Goal: Transaction & Acquisition: Purchase product/service

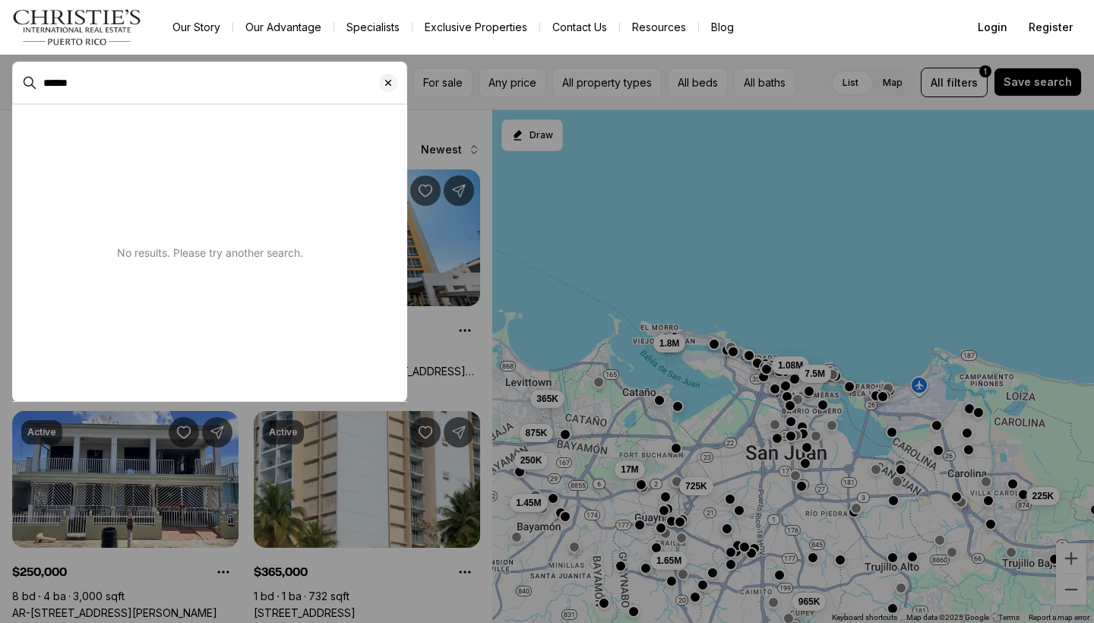
type input "******"
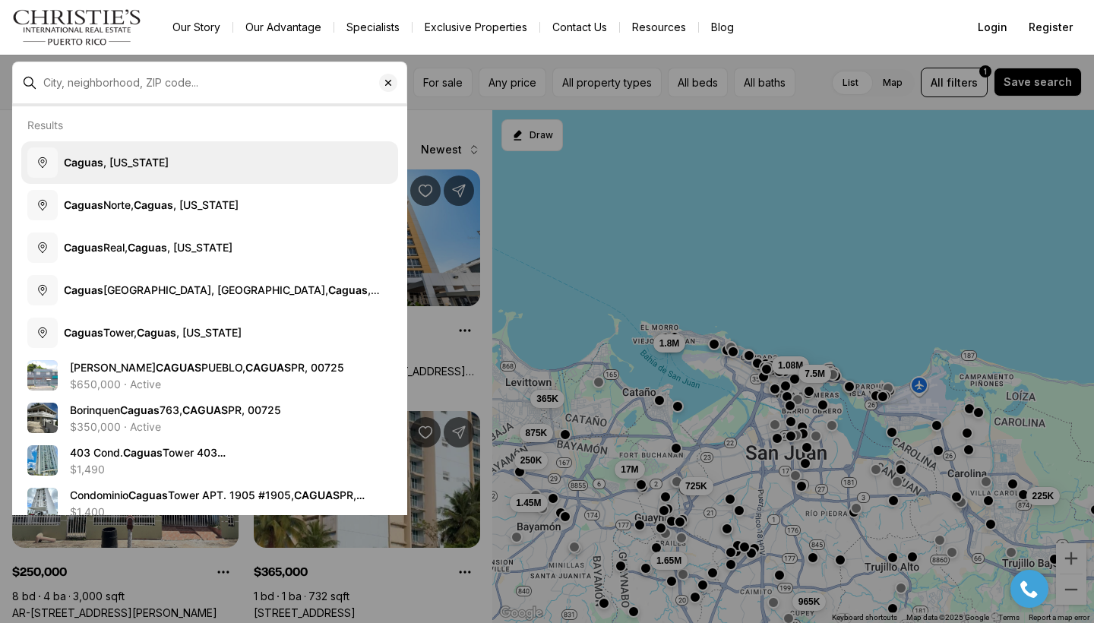
drag, startPoint x: 0, startPoint y: 0, endPoint x: 129, endPoint y: 164, distance: 208.8
click at [129, 164] on body "Go to: Homepage Our Story Our Advantage Specialists Exclusive Properties Contac…" at bounding box center [547, 311] width 1094 height 623
click at [147, 169] on span "[GEOGRAPHIC_DATA] , [US_STATE]" at bounding box center [116, 162] width 105 height 15
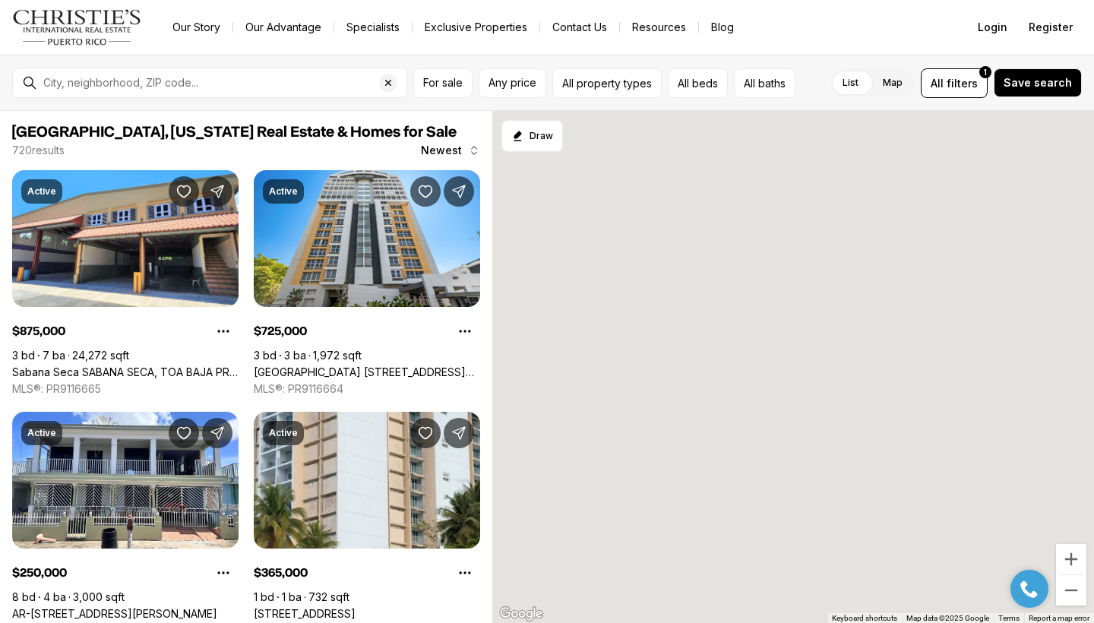
type input "**********"
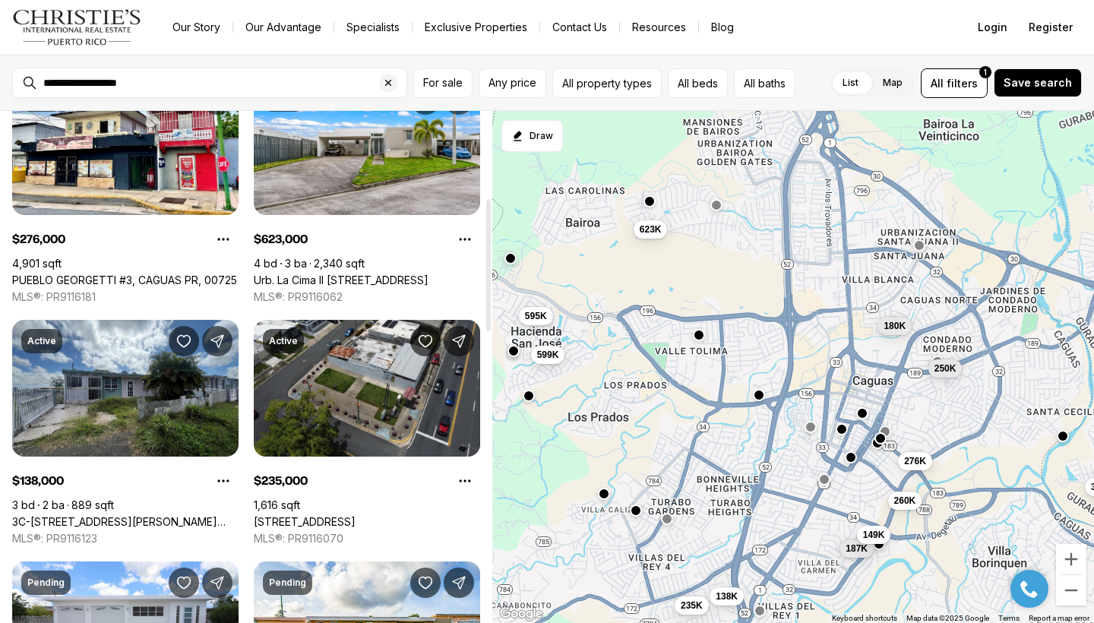
scroll to position [335, 0]
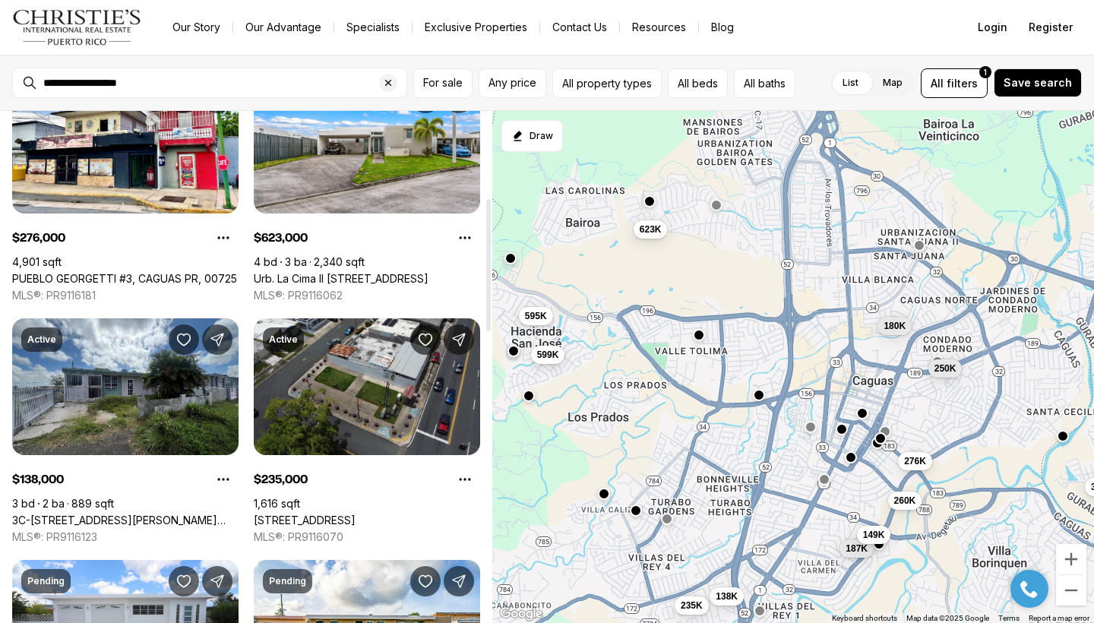
click at [485, 494] on div at bounding box center [489, 367] width 8 height 512
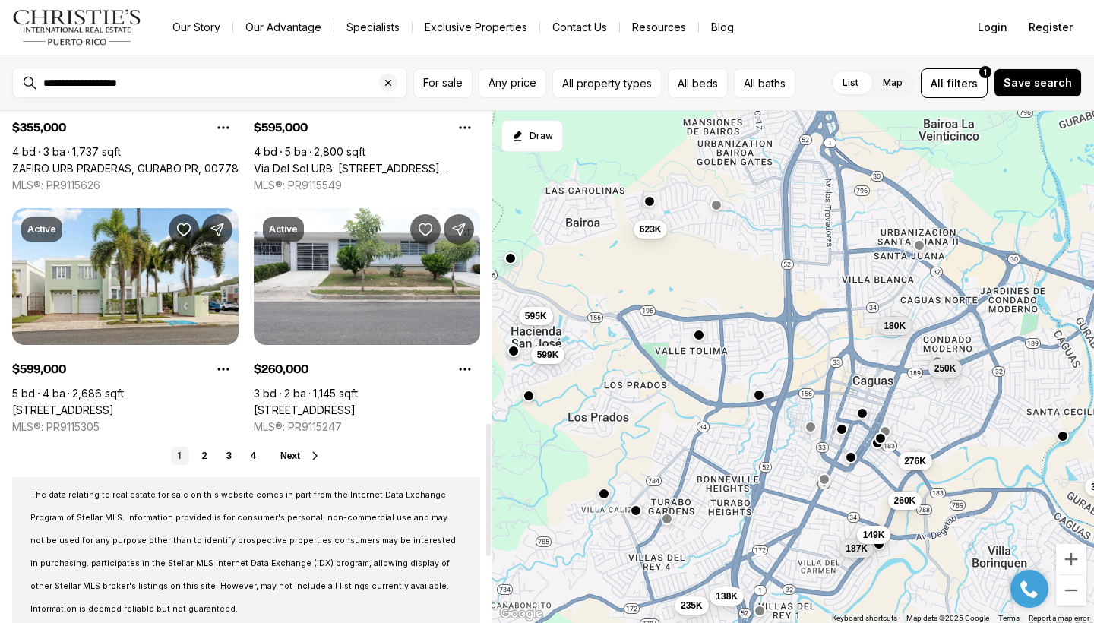
scroll to position [1155, 0]
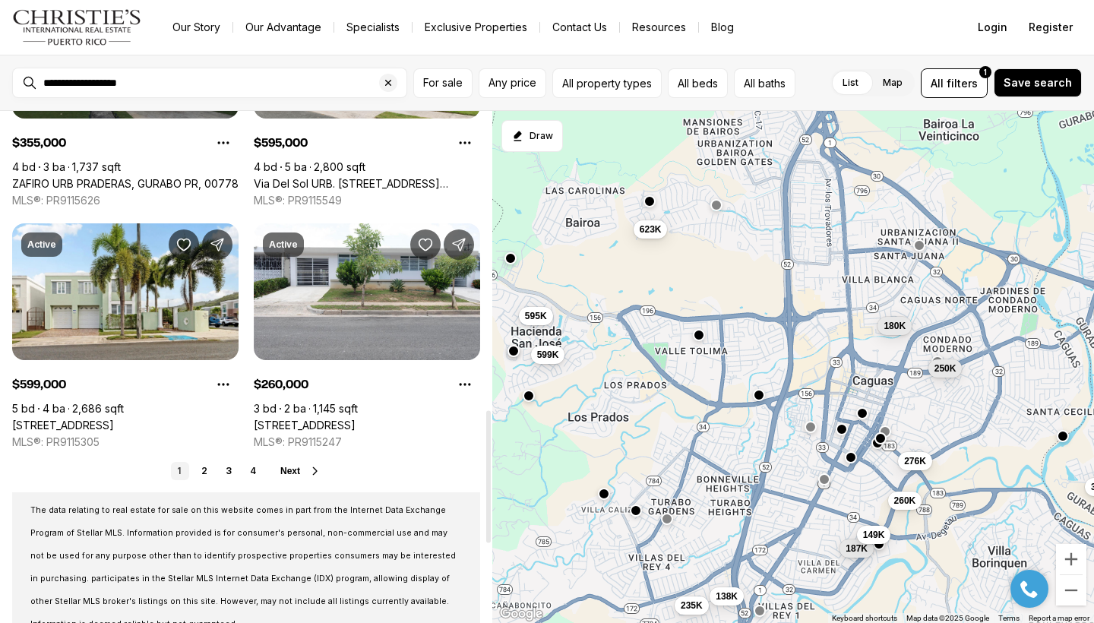
drag, startPoint x: 489, startPoint y: 495, endPoint x: 490, endPoint y: 478, distance: 17.5
click at [490, 478] on div at bounding box center [488, 477] width 5 height 132
click at [291, 469] on span "Next" at bounding box center [290, 471] width 20 height 11
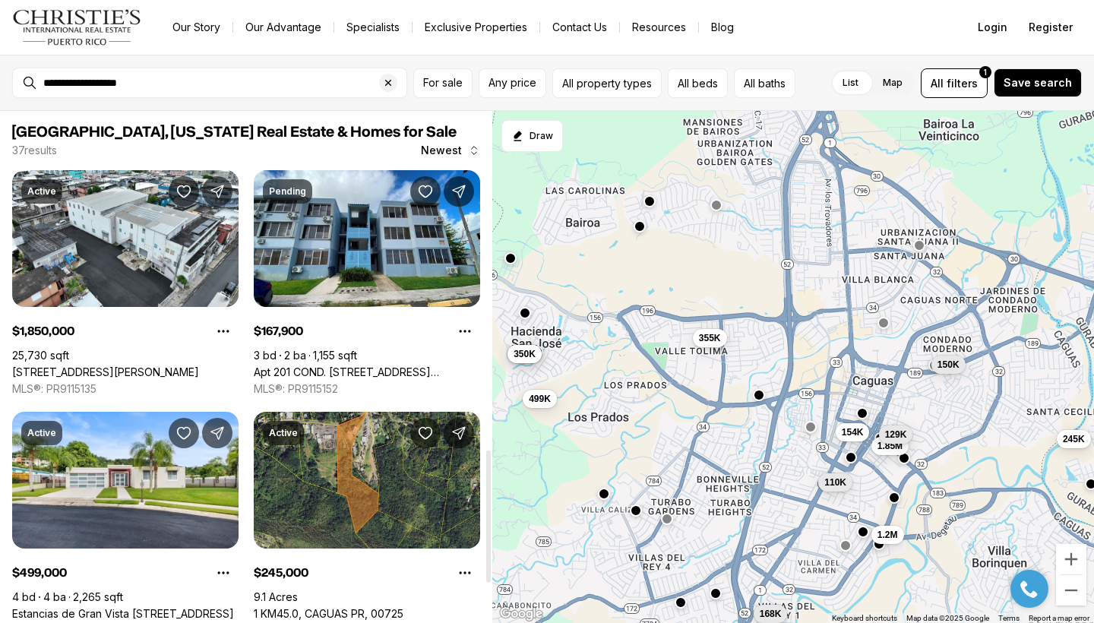
scroll to position [1308, 0]
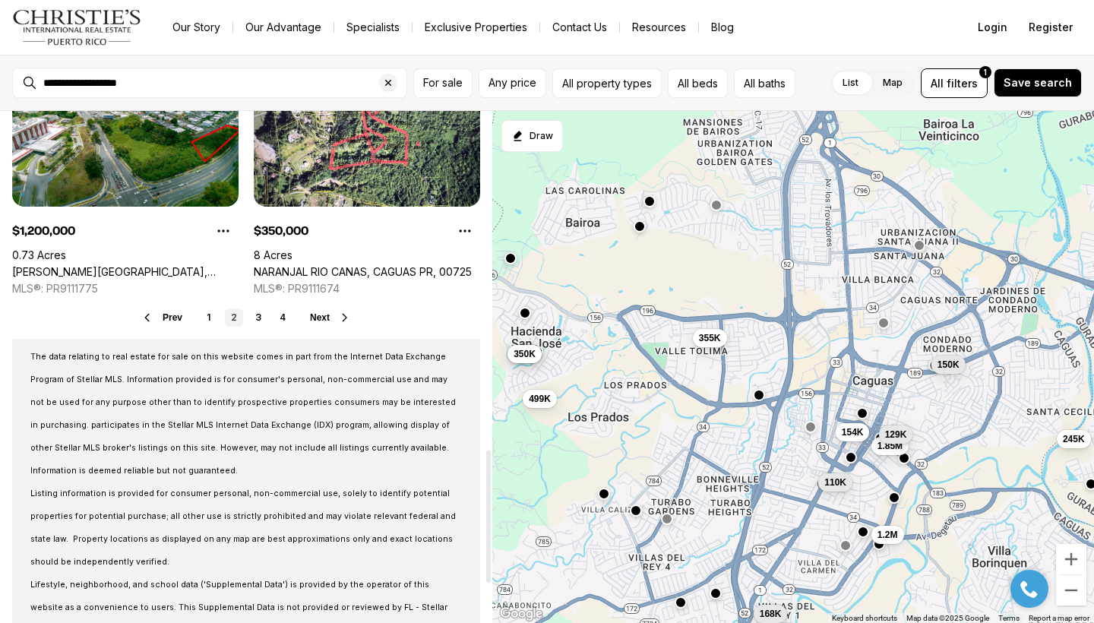
click at [487, 517] on div at bounding box center [489, 367] width 8 height 512
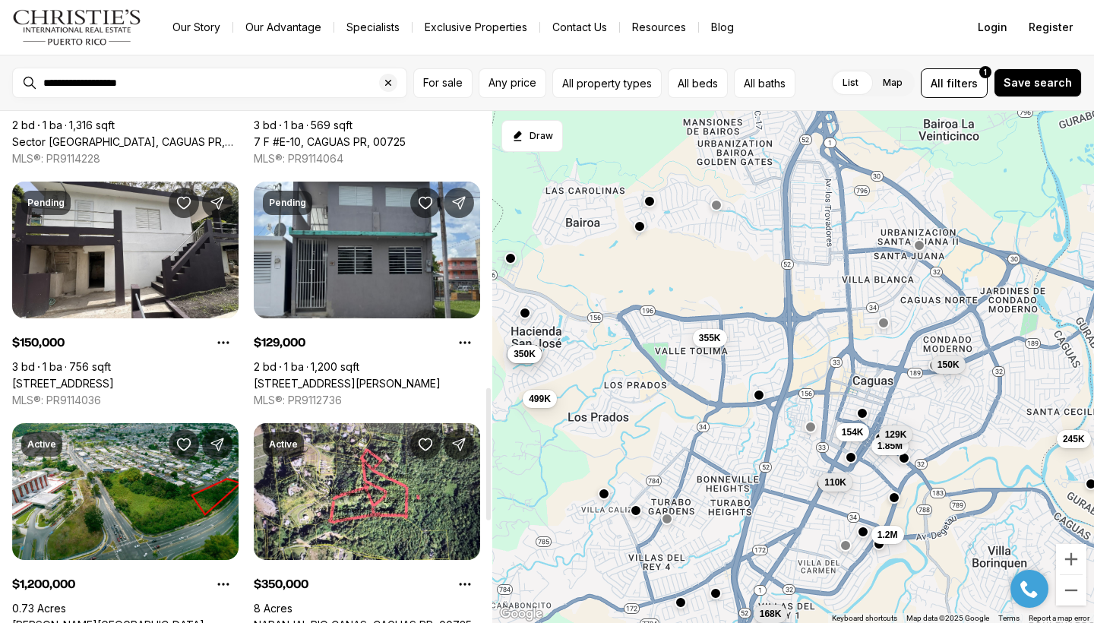
drag, startPoint x: 488, startPoint y: 477, endPoint x: 485, endPoint y: 359, distance: 117.8
click at [486, 388] on div at bounding box center [488, 454] width 5 height 132
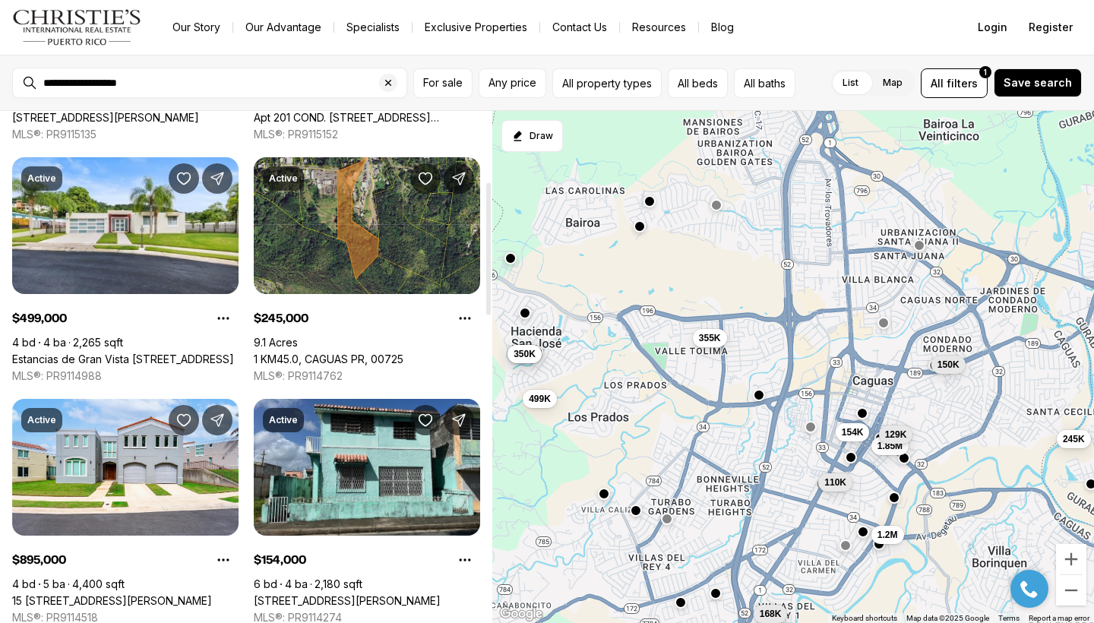
drag, startPoint x: 487, startPoint y: 350, endPoint x: 495, endPoint y: 191, distance: 159.0
click at [495, 191] on div "[GEOGRAPHIC_DATA], [US_STATE] Real Estate & Homes for Sale 37 results Newest Ac…" at bounding box center [547, 367] width 1094 height 512
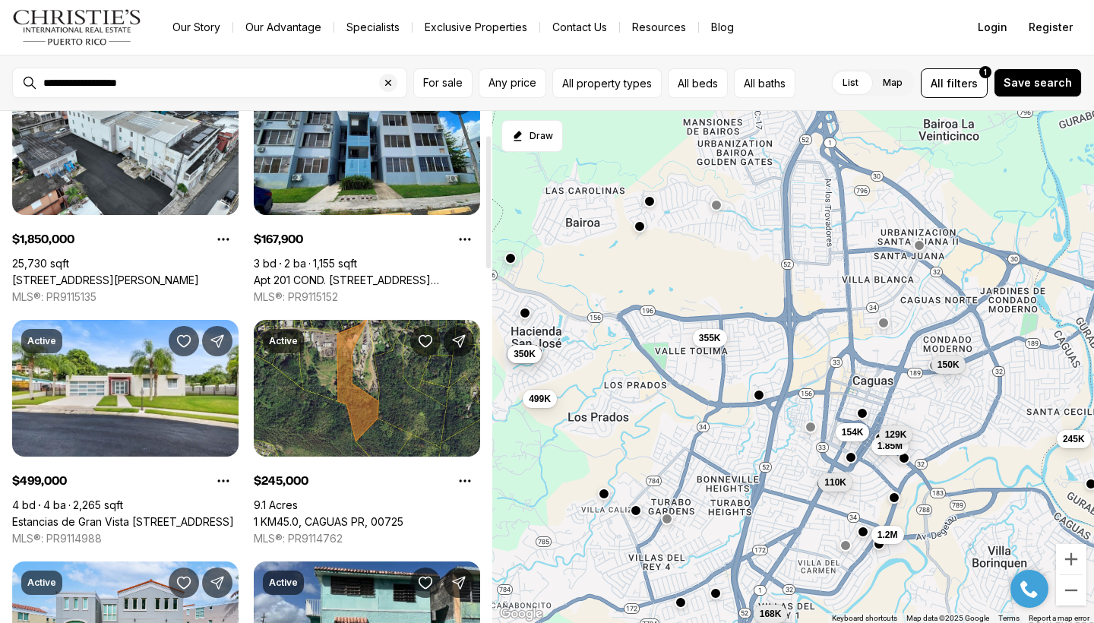
scroll to position [0, 0]
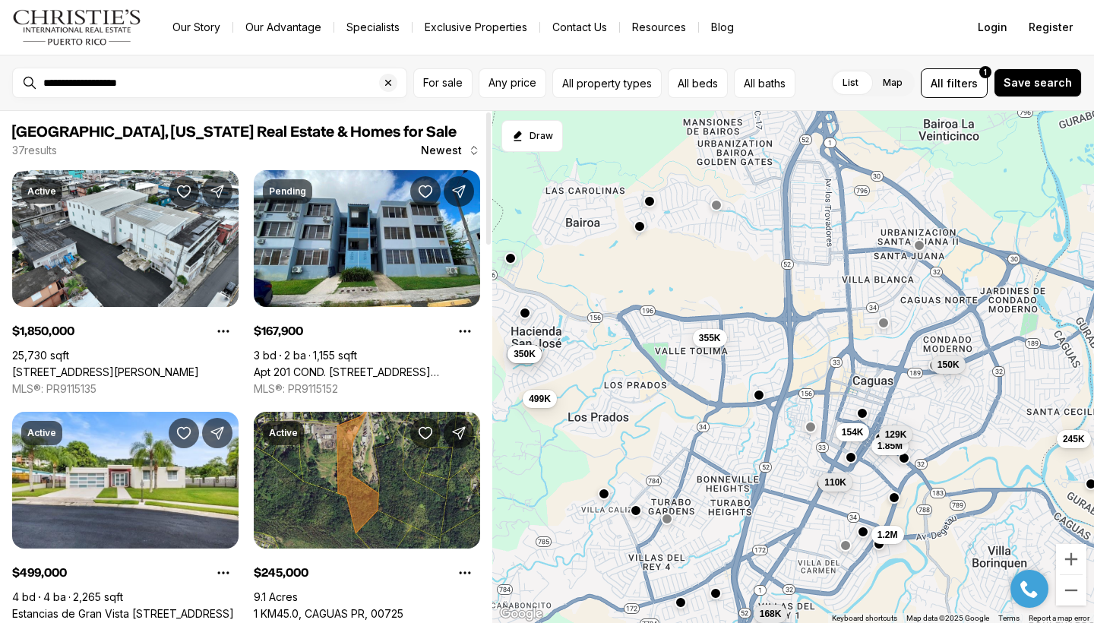
drag, startPoint x: 488, startPoint y: 235, endPoint x: 485, endPoint y: 170, distance: 65.4
click at [486, 170] on div at bounding box center [488, 178] width 5 height 132
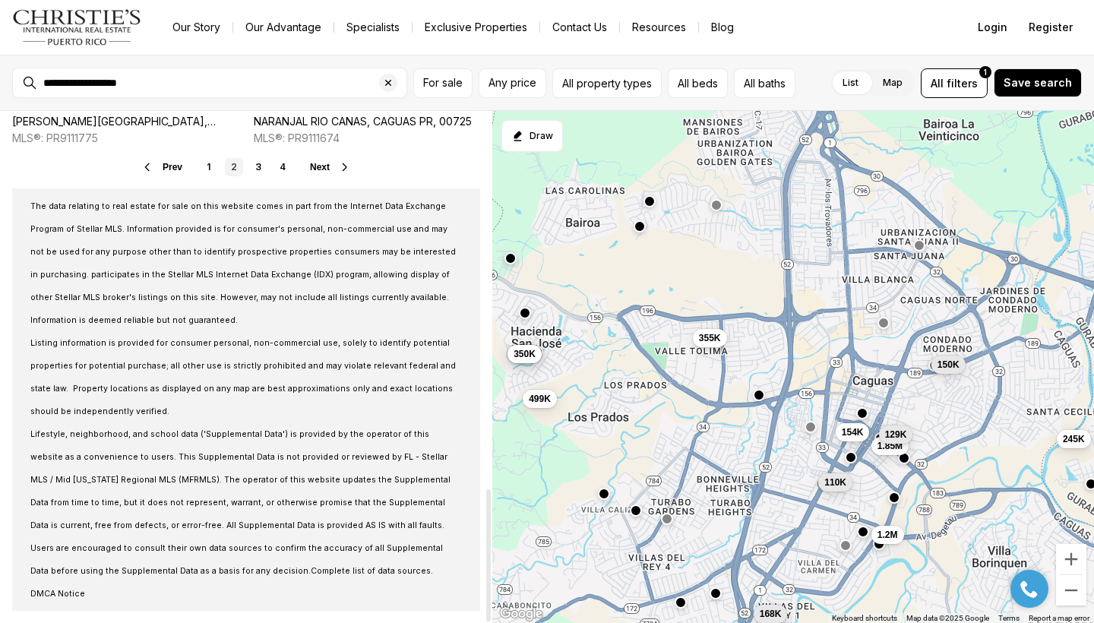
click at [488, 602] on div at bounding box center [489, 367] width 8 height 512
click at [255, 168] on link "3" at bounding box center [258, 167] width 18 height 18
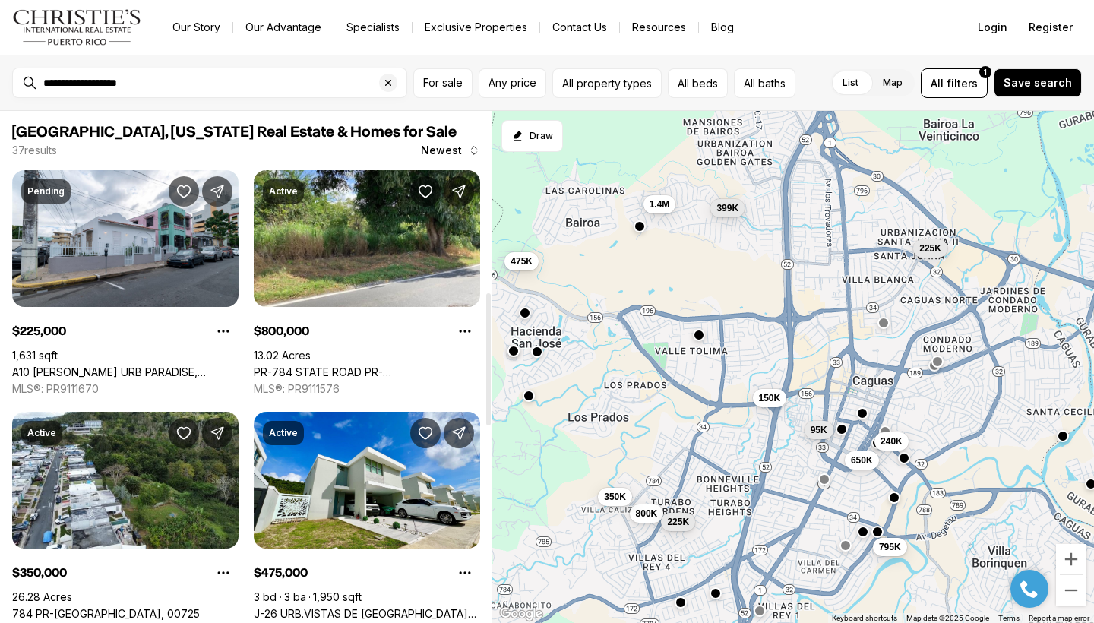
scroll to position [700, 0]
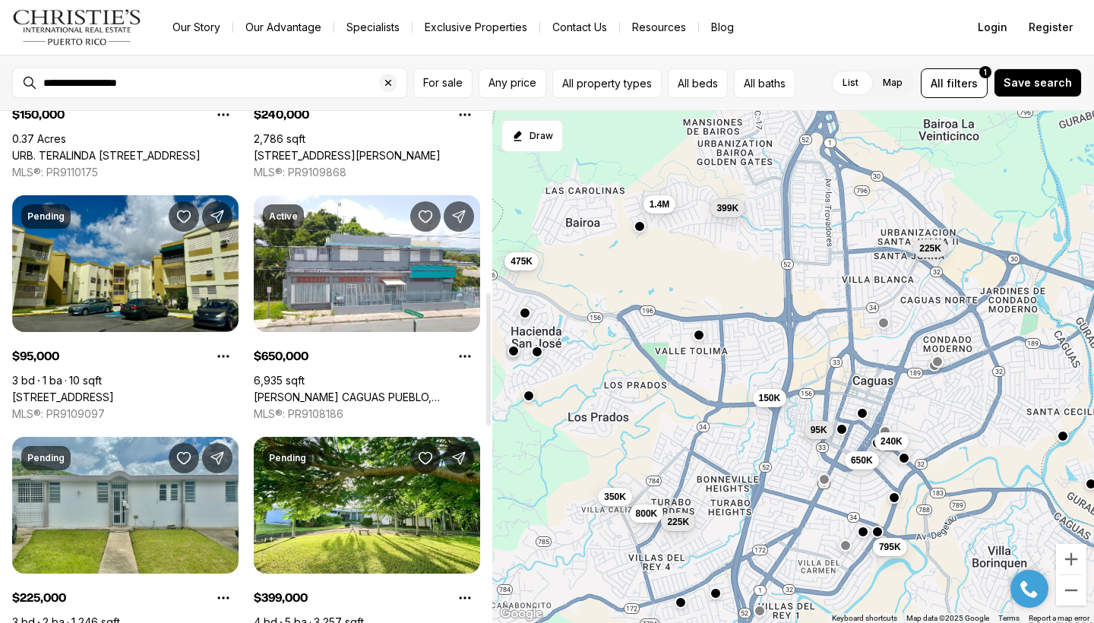
click at [488, 359] on div at bounding box center [489, 367] width 8 height 512
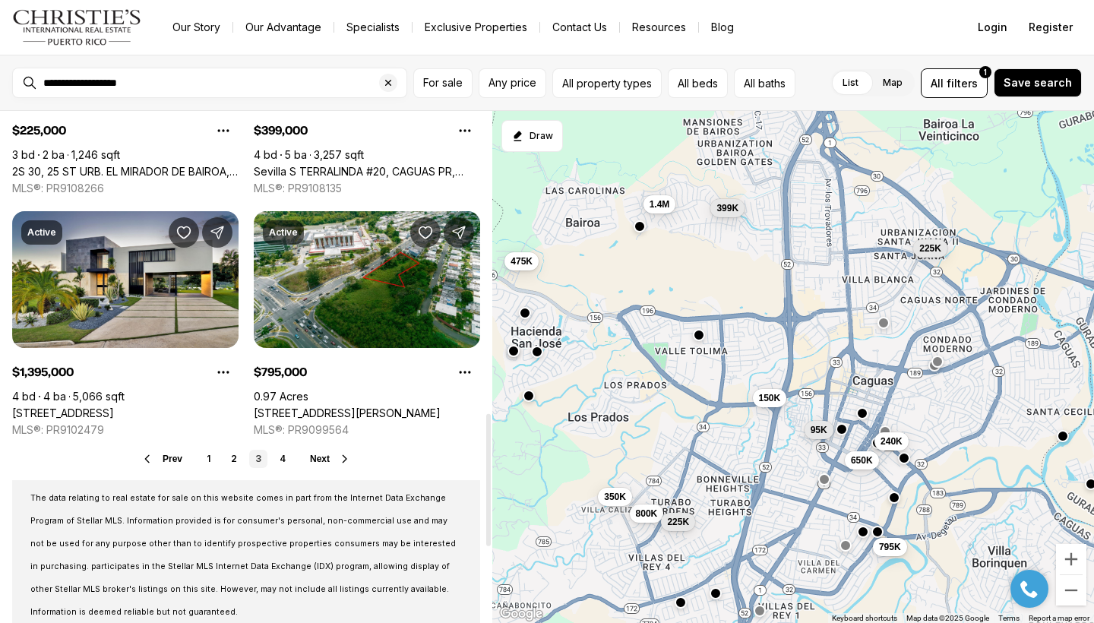
drag, startPoint x: 488, startPoint y: 413, endPoint x: 485, endPoint y: 518, distance: 104.8
click at [488, 532] on div at bounding box center [488, 480] width 5 height 132
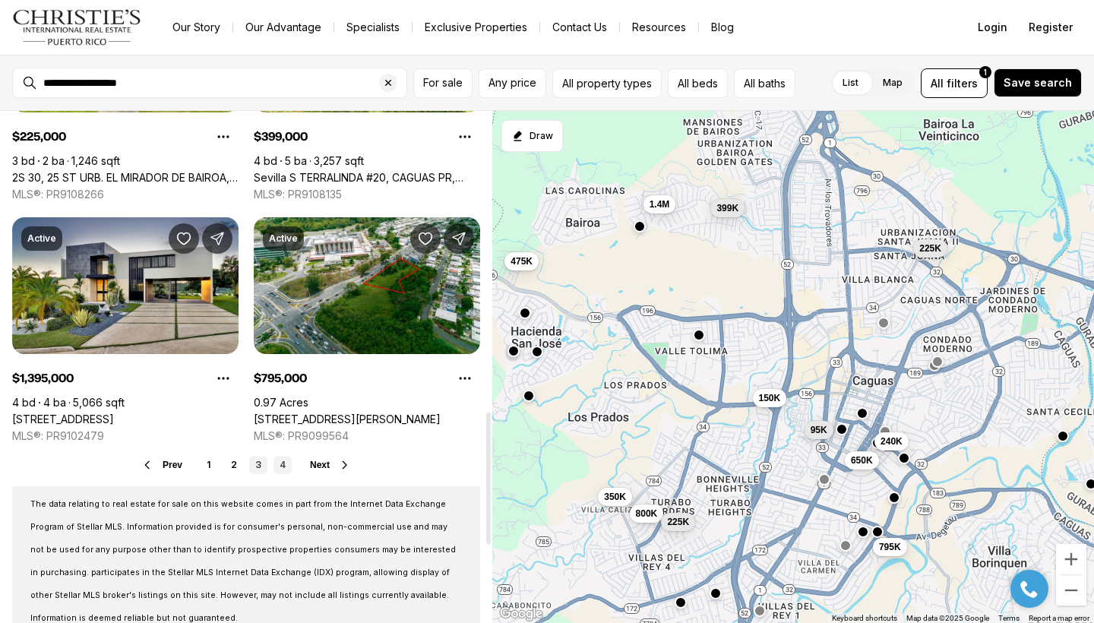
click at [286, 471] on link "4" at bounding box center [282, 465] width 18 height 18
